Goal: Transaction & Acquisition: Purchase product/service

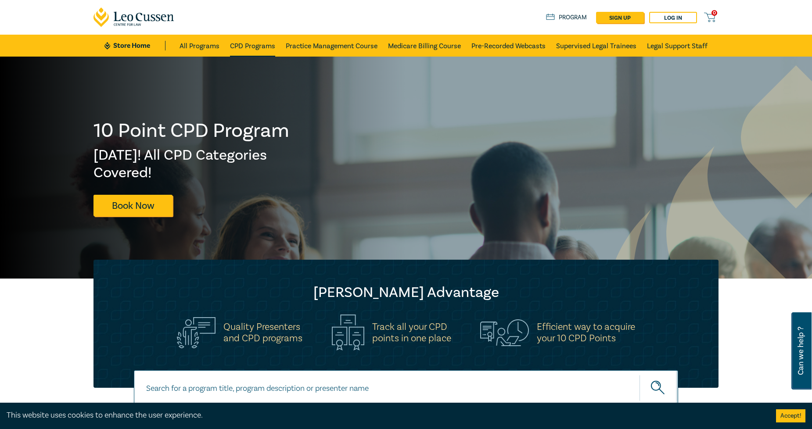
click at [236, 46] on link "CPD Programs" at bounding box center [252, 46] width 45 height 22
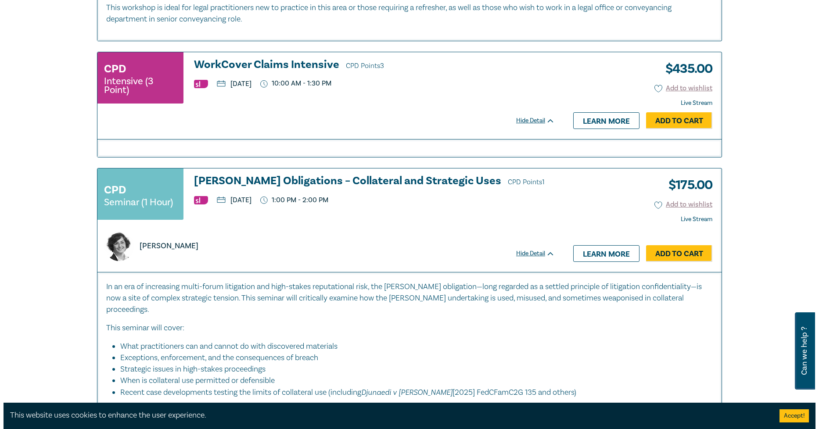
scroll to position [927, 0]
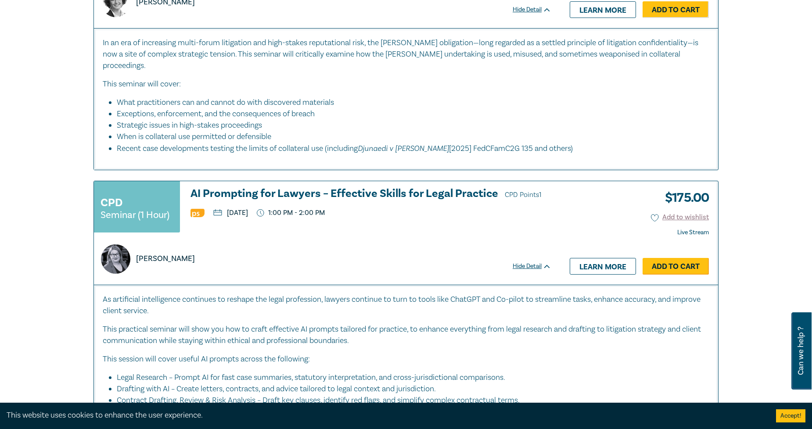
click at [673, 258] on link "Add to Cart" at bounding box center [676, 266] width 66 height 17
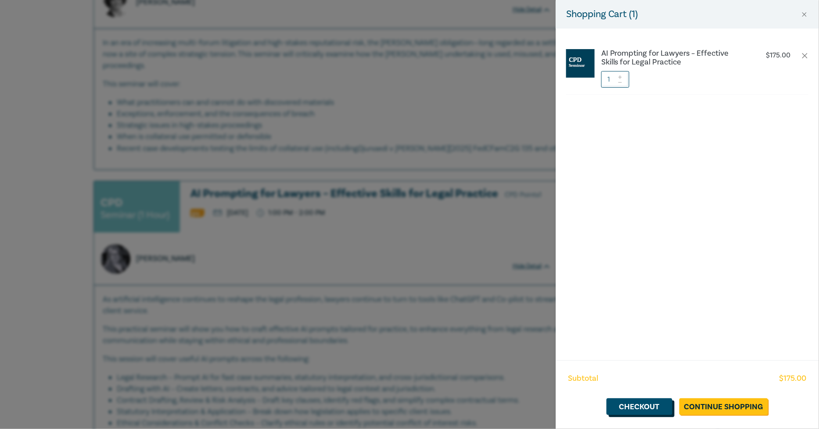
click at [651, 409] on link "Checkout" at bounding box center [640, 407] width 66 height 17
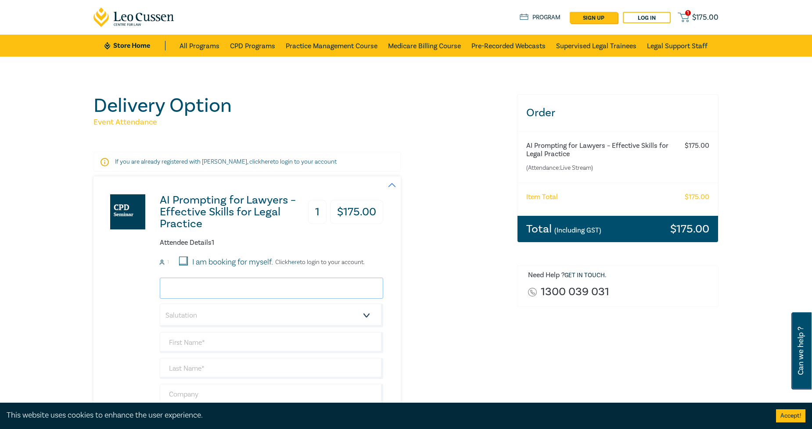
click at [277, 279] on input "email" at bounding box center [271, 288] width 223 height 21
type input "[EMAIL_ADDRESS][DOMAIN_NAME]"
click at [183, 260] on input "I am booking for myself." at bounding box center [183, 261] width 9 height 9
checkbox input "true"
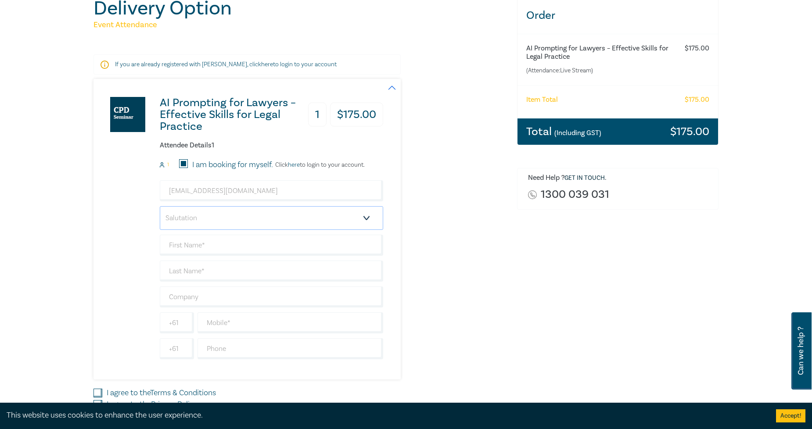
click at [283, 218] on select "Salutation Mr. Mrs. Ms. Miss Dr. Prof. Other" at bounding box center [271, 218] width 223 height 24
select select "Mr."
click at [160, 206] on select "Salutation Mr. Mrs. Ms. Miss Dr. Prof. Other" at bounding box center [271, 218] width 223 height 24
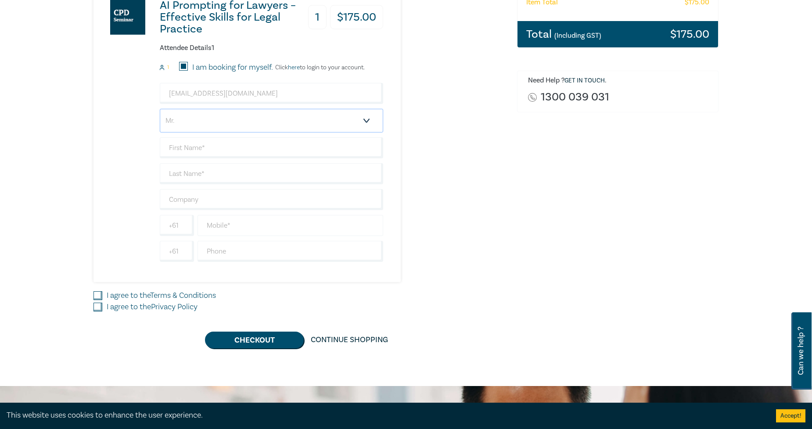
scroll to position [146, 0]
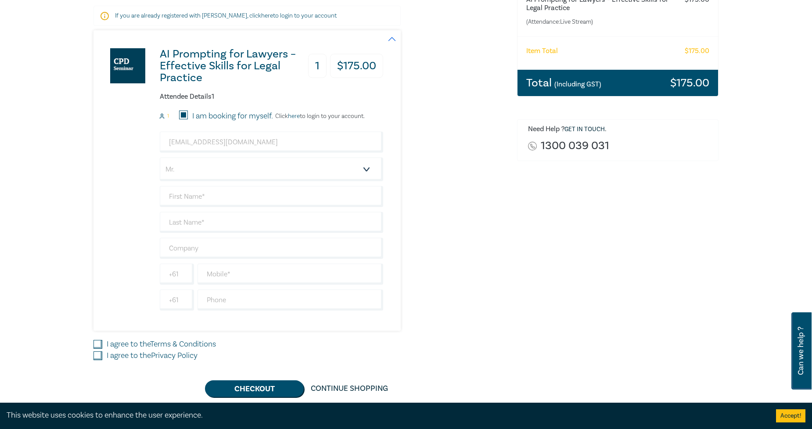
click at [184, 111] on input "I am booking for myself." at bounding box center [183, 115] width 9 height 9
checkbox input "false"
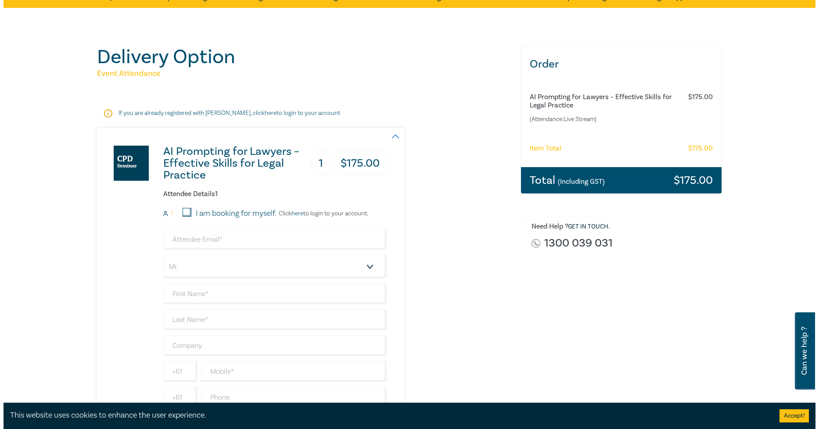
scroll to position [0, 0]
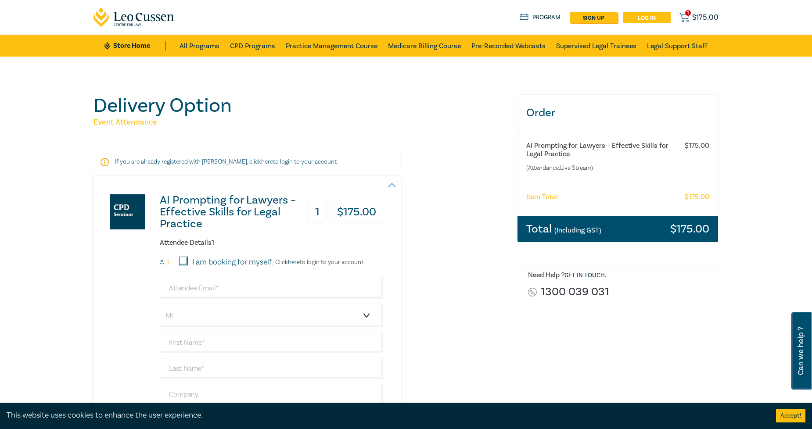
click at [636, 18] on link "Log in" at bounding box center [647, 17] width 48 height 11
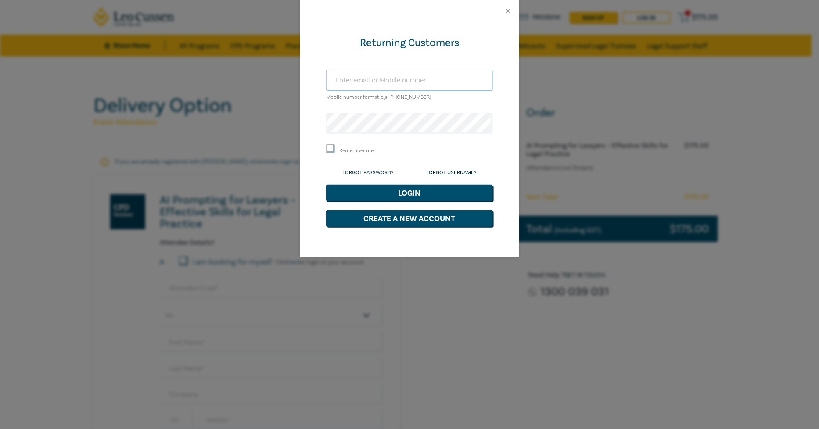
type input "[EMAIL_ADDRESS][DOMAIN_NAME]"
click at [334, 146] on input "Remember me" at bounding box center [330, 148] width 9 height 9
checkbox input "true"
click at [350, 187] on button "Login" at bounding box center [409, 193] width 167 height 17
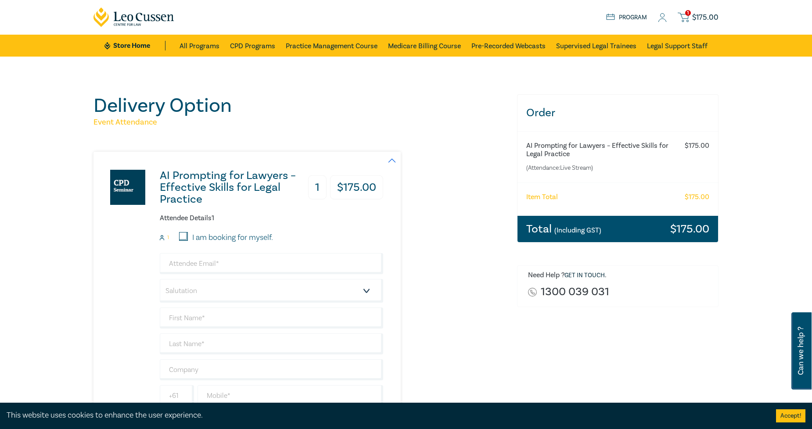
click at [257, 236] on label "I am booking for myself." at bounding box center [232, 237] width 81 height 11
click at [188, 236] on input "I am booking for myself." at bounding box center [183, 236] width 9 height 9
checkbox input "true"
type input "[EMAIL_ADDRESS][DOMAIN_NAME]"
type input "Luke"
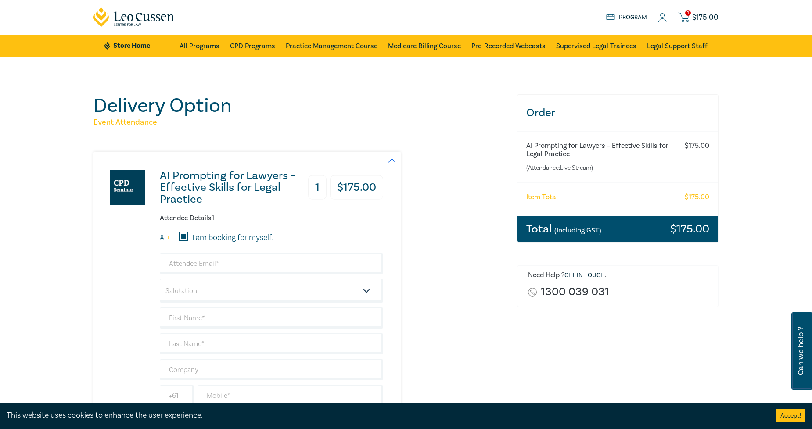
type input "Judd"
type input "[PERSON_NAME] Centre for Law"
type input "468311182"
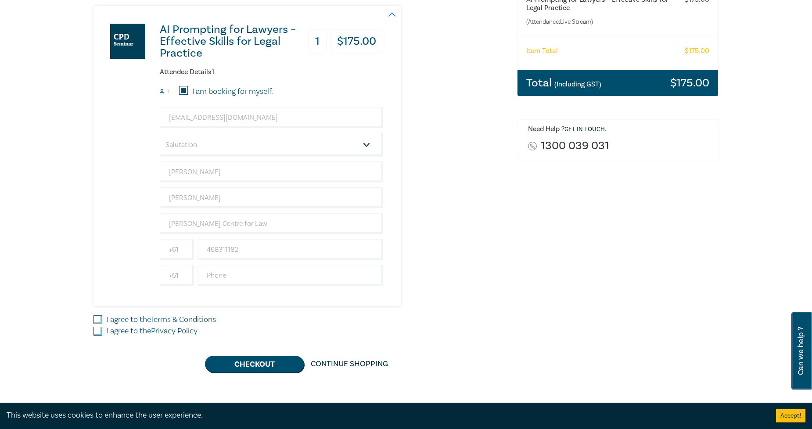
click at [168, 321] on link "Terms & Conditions" at bounding box center [183, 320] width 66 height 10
click at [102, 321] on input "I agree to the Terms & Conditions" at bounding box center [97, 320] width 9 height 9
checkbox input "true"
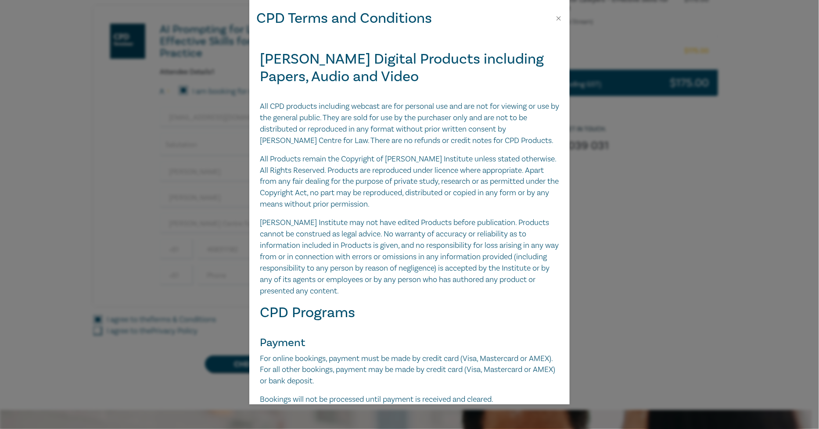
click at [163, 332] on div "CPD Terms and Conditions Leo Cussen Digital Products including Papers, Audio an…" at bounding box center [409, 214] width 819 height 429
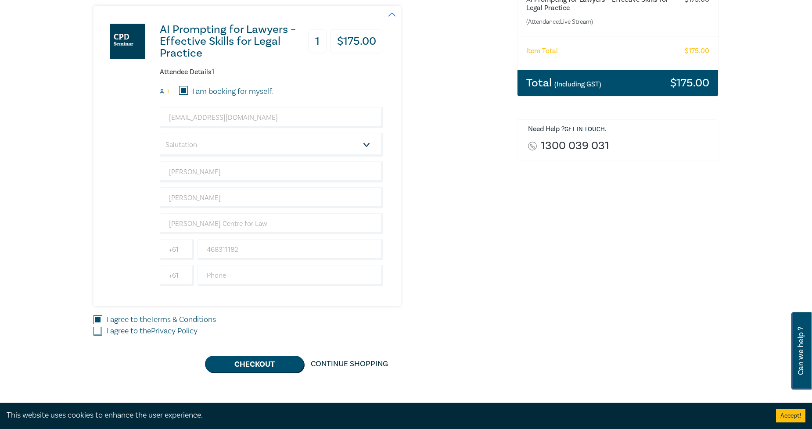
click at [139, 332] on label "I agree to the Privacy Policy" at bounding box center [152, 331] width 91 height 11
click at [102, 332] on input "I agree to the Privacy Policy" at bounding box center [97, 331] width 9 height 9
checkbox input "true"
click at [258, 367] on button "Checkout" at bounding box center [254, 364] width 99 height 17
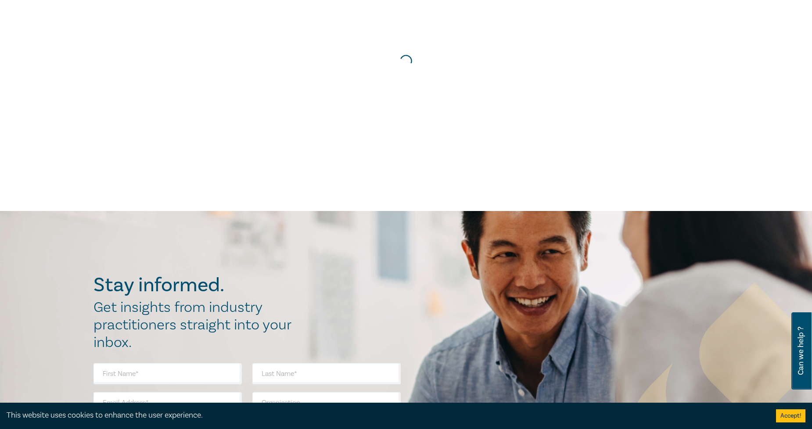
scroll to position [0, 0]
